Goal: Check status: Check status

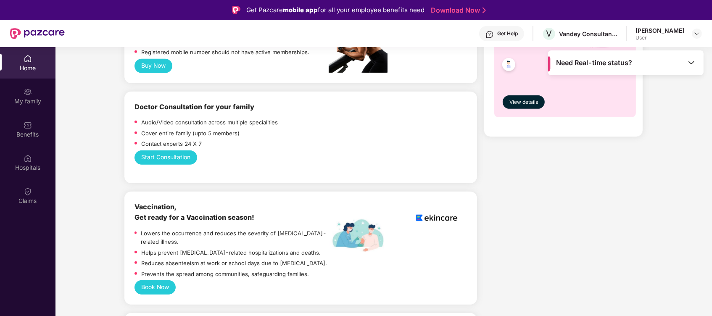
scroll to position [505, 0]
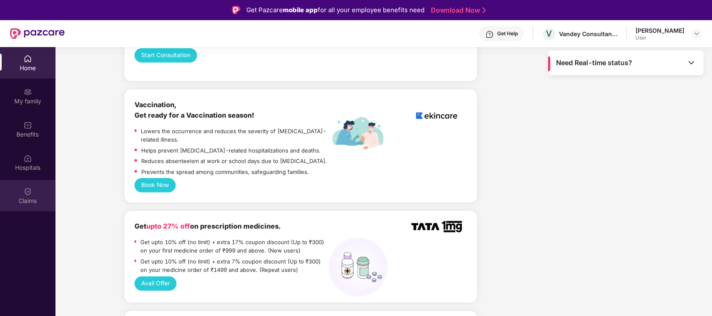
click at [37, 202] on div "Claims" at bounding box center [28, 201] width 56 height 8
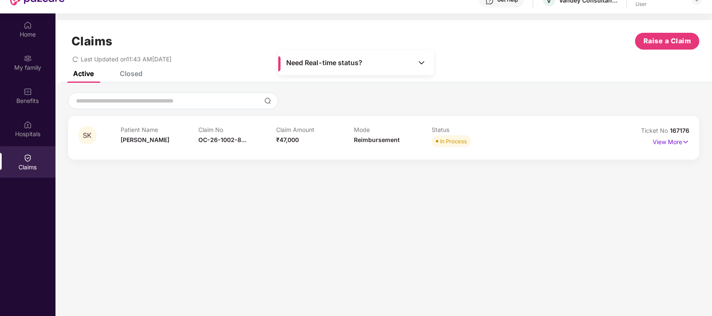
scroll to position [47, 0]
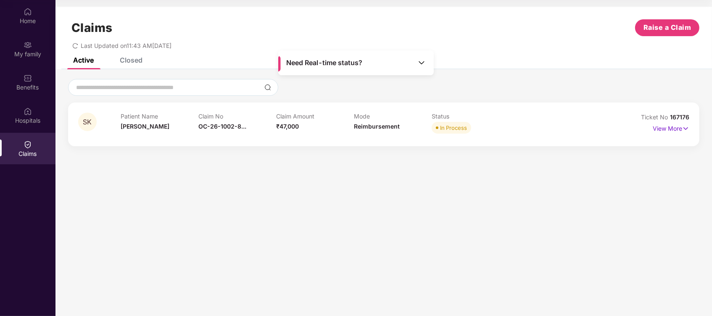
click at [450, 126] on div "In Process" at bounding box center [453, 128] width 27 height 8
click at [697, 121] on div "SK Patient Name [PERSON_NAME] Claim No OC-26-1002-8... Claim Amount ₹47,000 Mod…" at bounding box center [384, 125] width 632 height 44
click at [690, 126] on div "SK Patient Name [PERSON_NAME] Claim No OC-26-1002-8... Claim Amount ₹47,000 Mod…" at bounding box center [384, 125] width 632 height 44
drag, startPoint x: 690, startPoint y: 126, endPoint x: 681, endPoint y: 130, distance: 9.8
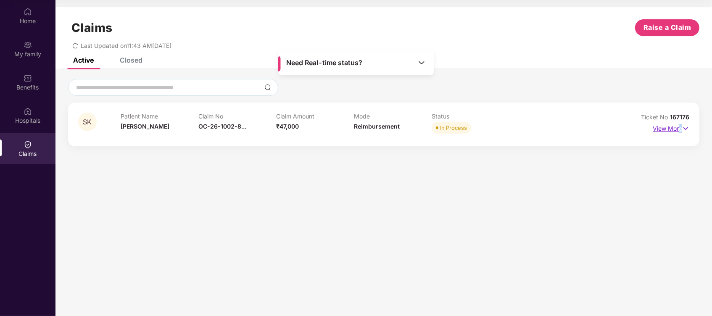
click at [681, 130] on p "View More" at bounding box center [671, 127] width 37 height 11
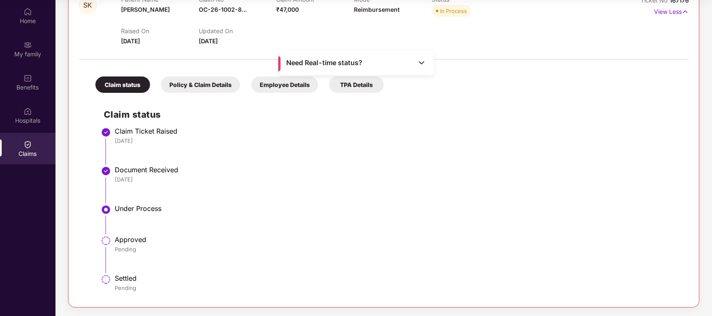
scroll to position [61, 0]
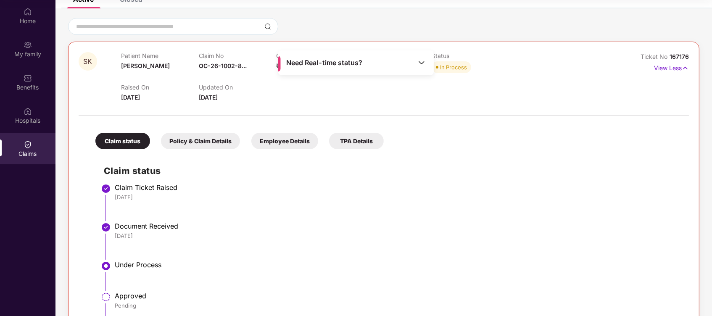
click at [222, 135] on div "Policy & Claim Details" at bounding box center [200, 141] width 79 height 16
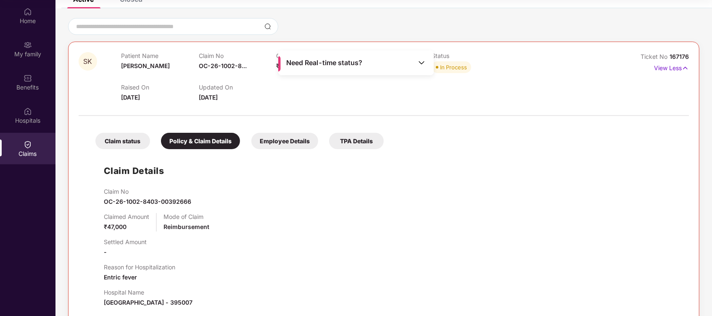
scroll to position [159, 0]
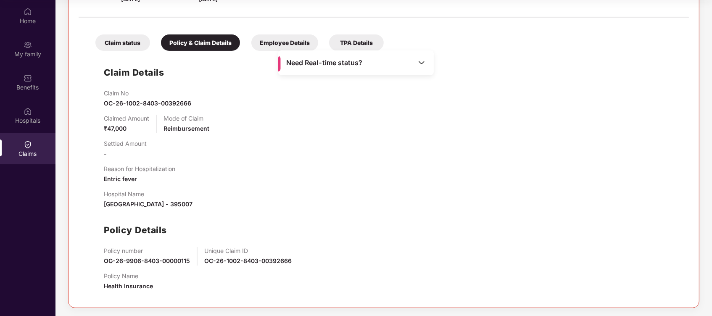
click at [288, 41] on div "Employee Details" at bounding box center [285, 42] width 67 height 16
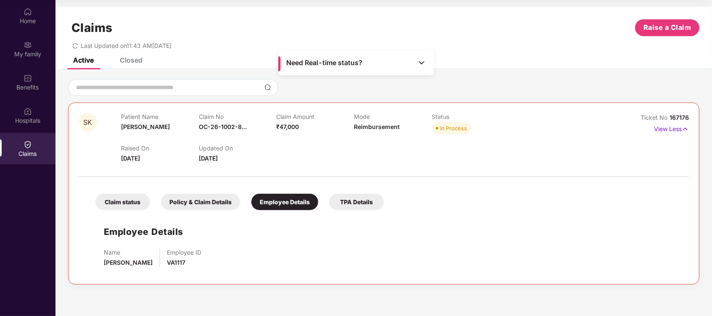
scroll to position [0, 0]
click at [365, 196] on div "TPA Details" at bounding box center [356, 202] width 55 height 16
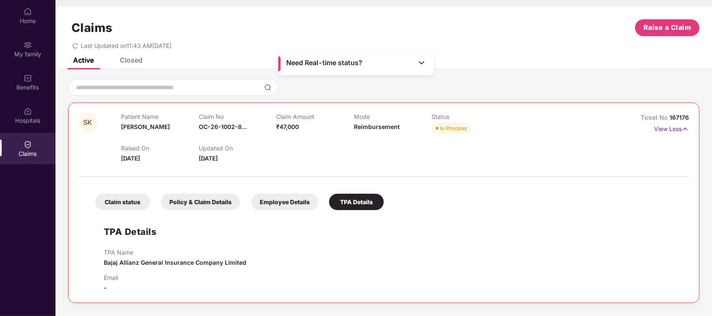
click at [109, 284] on div "Email -" at bounding box center [111, 283] width 14 height 19
click at [135, 204] on div "Claim status" at bounding box center [122, 202] width 55 height 16
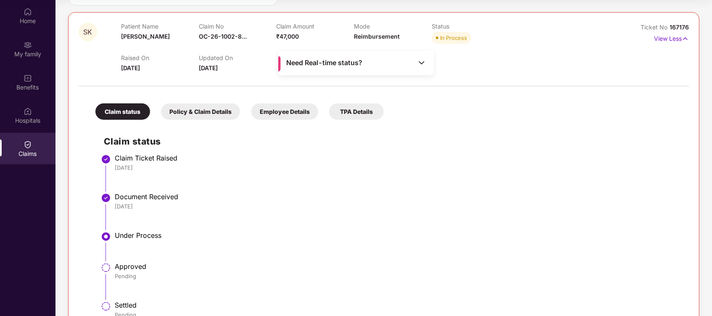
scroll to position [117, 0]
